Goal: Find contact information: Find contact information

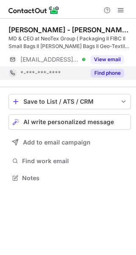
scroll to position [172, 136]
click at [114, 74] on button "Find phone" at bounding box center [108, 73] width 34 height 8
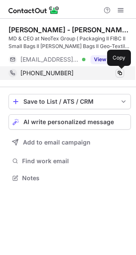
click at [119, 74] on span at bounding box center [119, 73] width 7 height 7
